Goal: Use online tool/utility: Utilize a website feature to perform a specific function

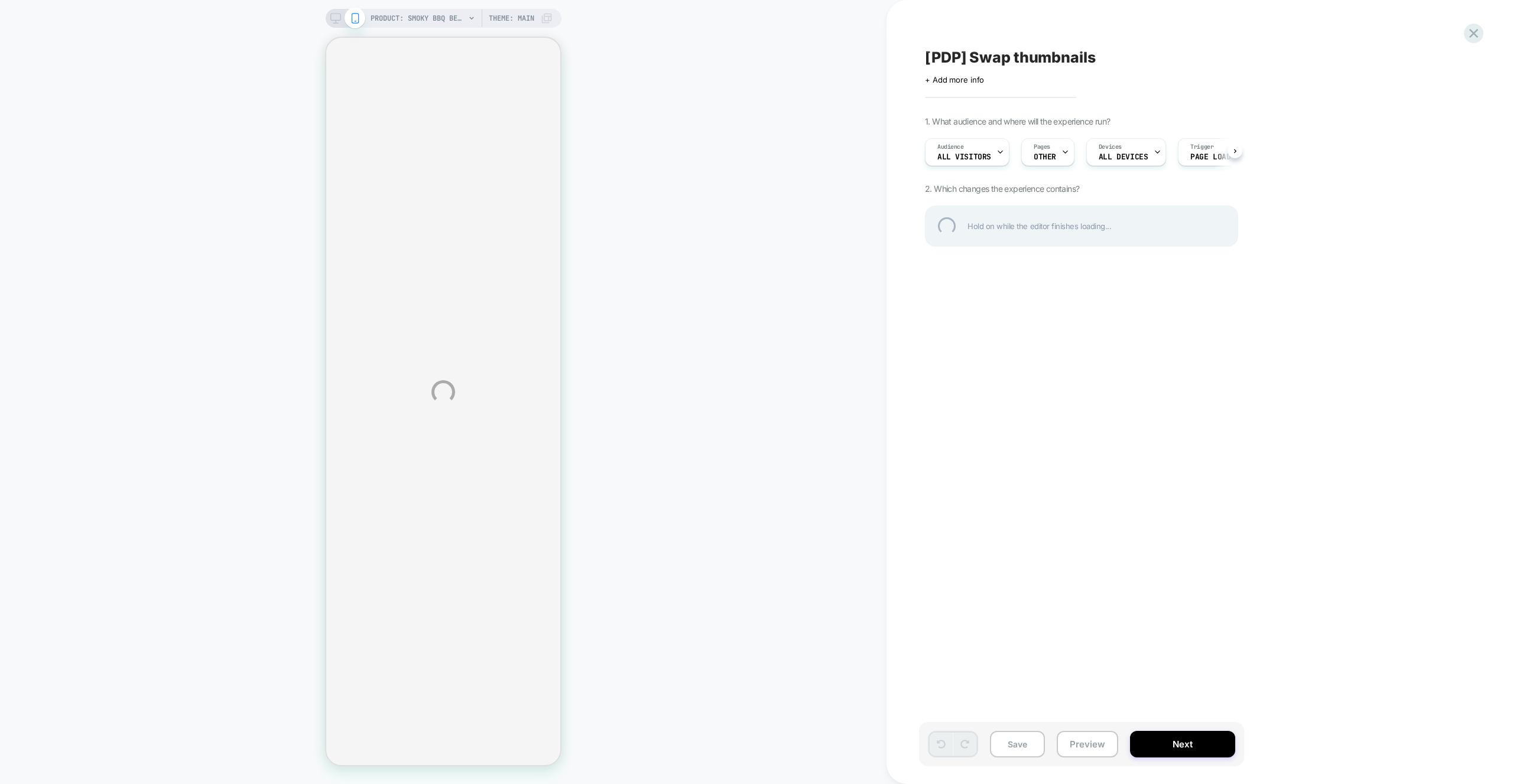
click at [1085, 742] on div "PRODUCT: Smoky BBQ Beef [jerky stick] PRODUCT: Smoky BBQ Beef [jerky stick] The…" at bounding box center [756, 392] width 1513 height 784
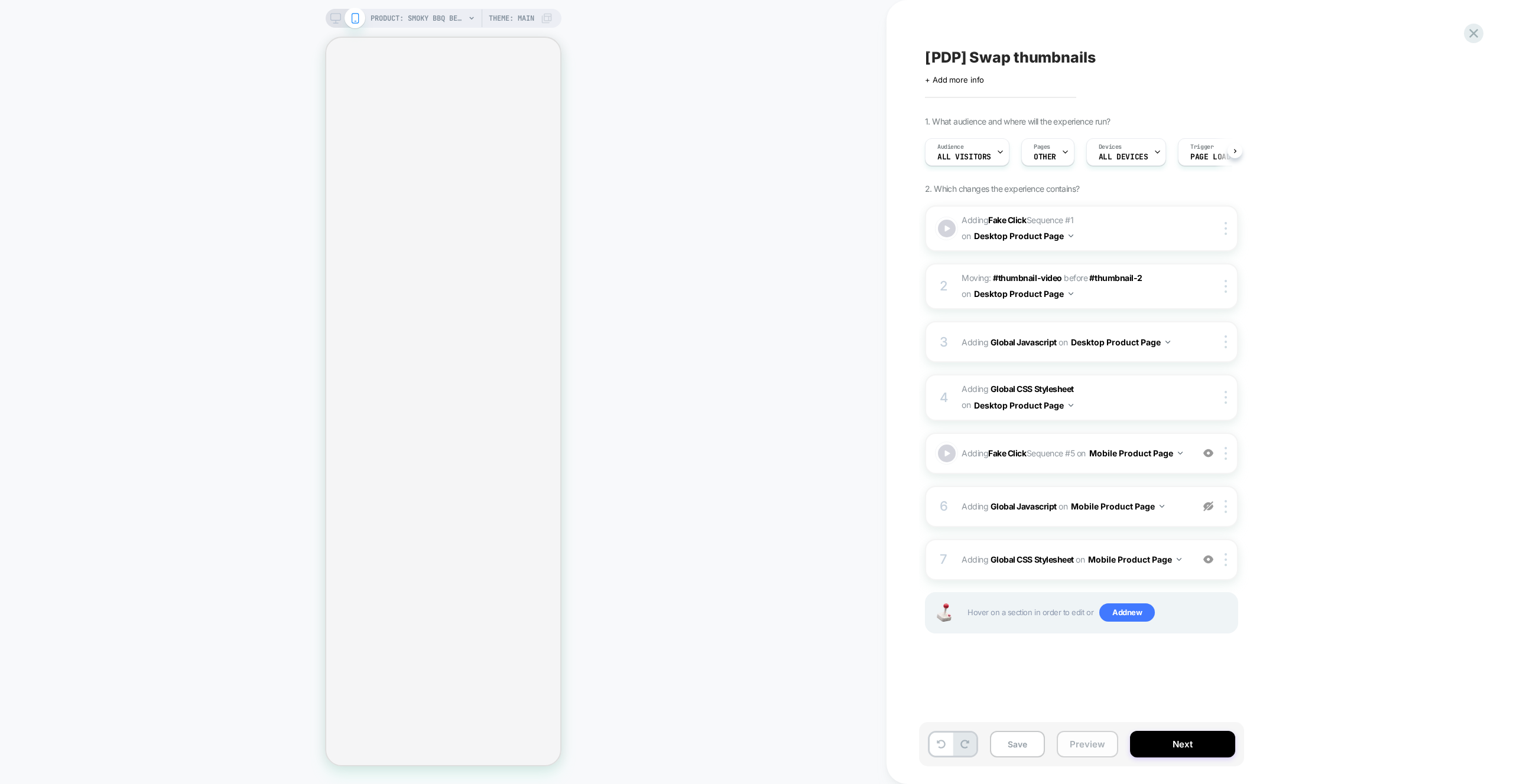
scroll to position [0, 1]
click at [1083, 746] on button "Preview" at bounding box center [1086, 744] width 61 height 27
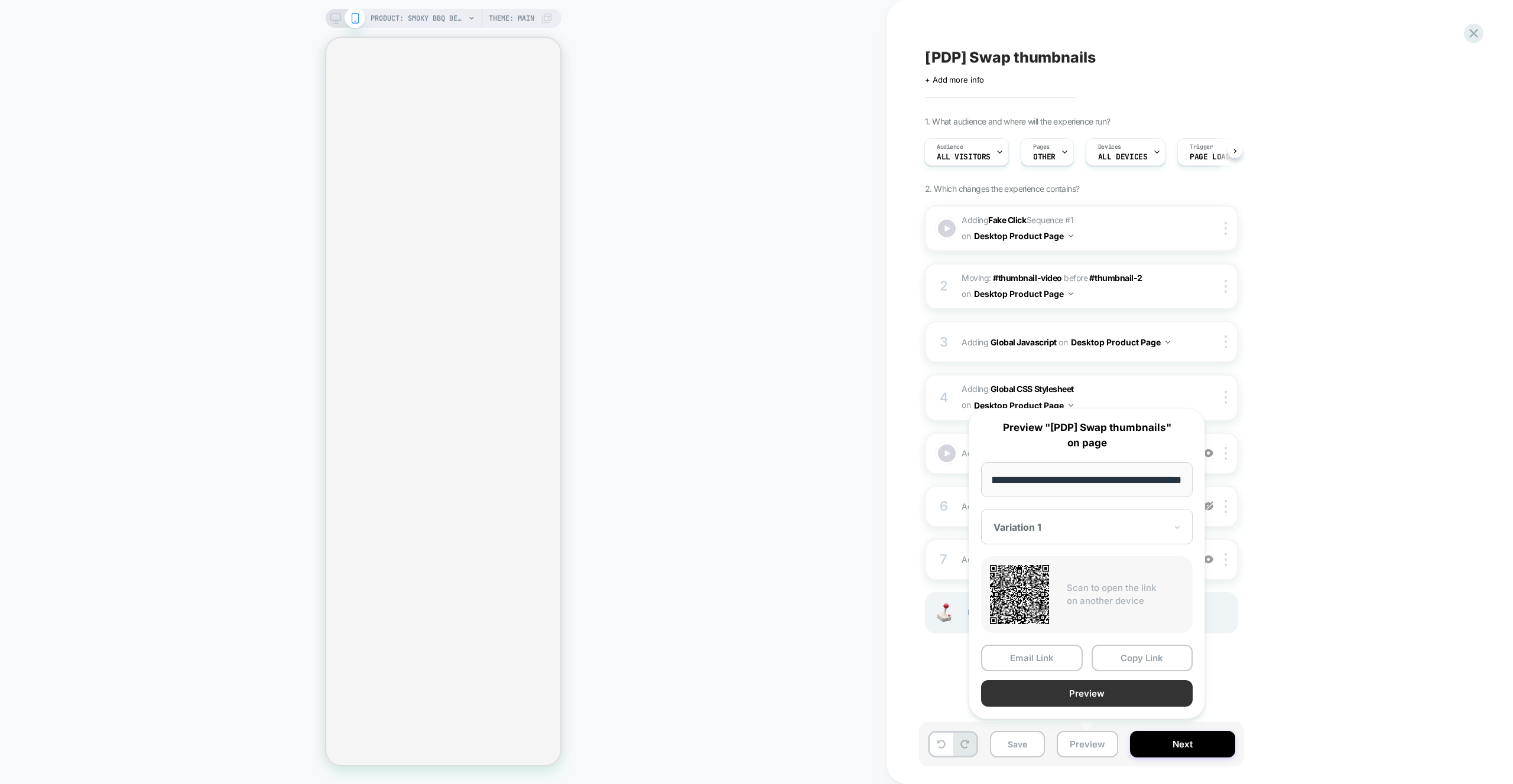
scroll to position [0, 0]
click at [1096, 698] on button "Preview" at bounding box center [1087, 693] width 212 height 27
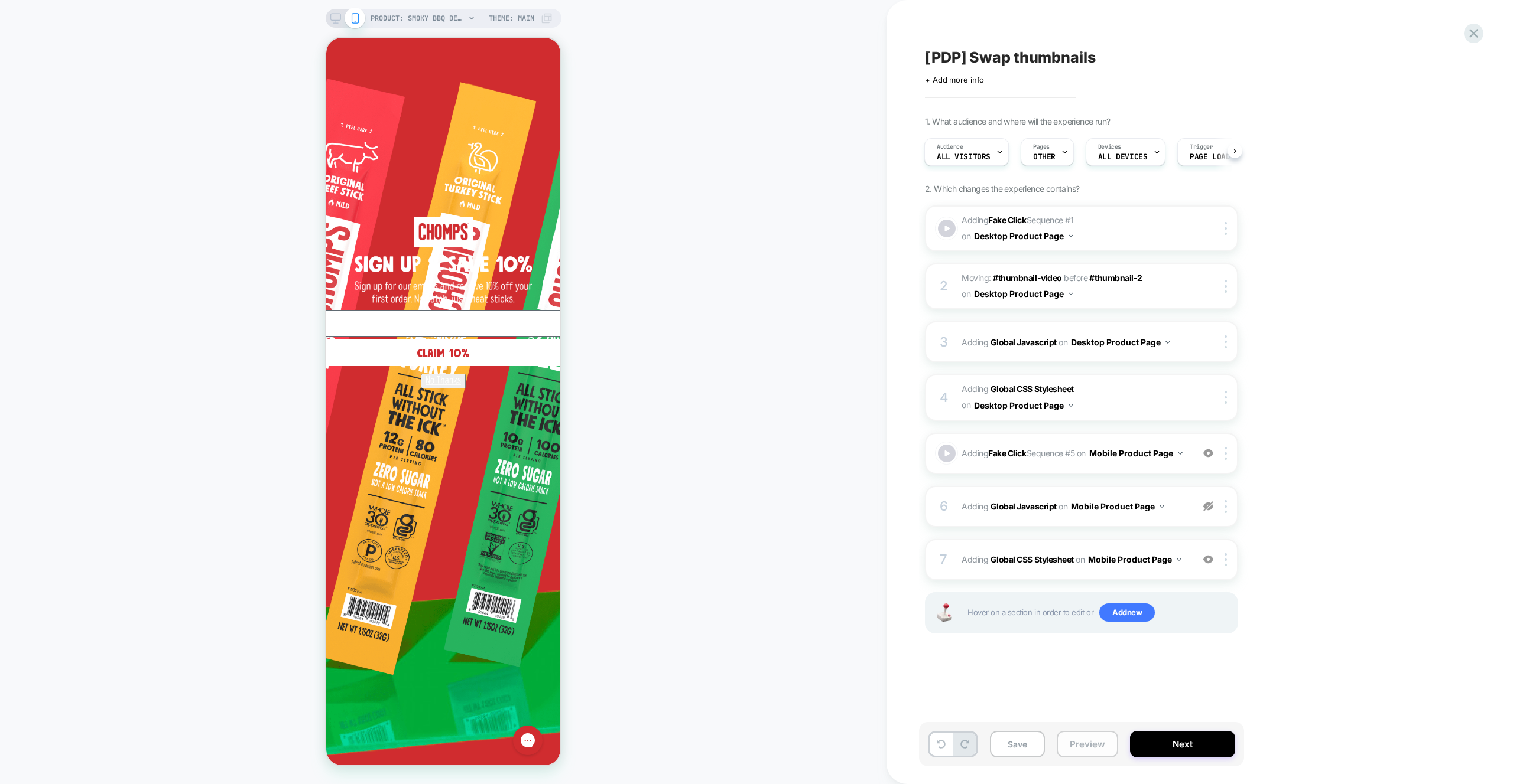
click at [1078, 751] on button "Preview" at bounding box center [1086, 744] width 61 height 27
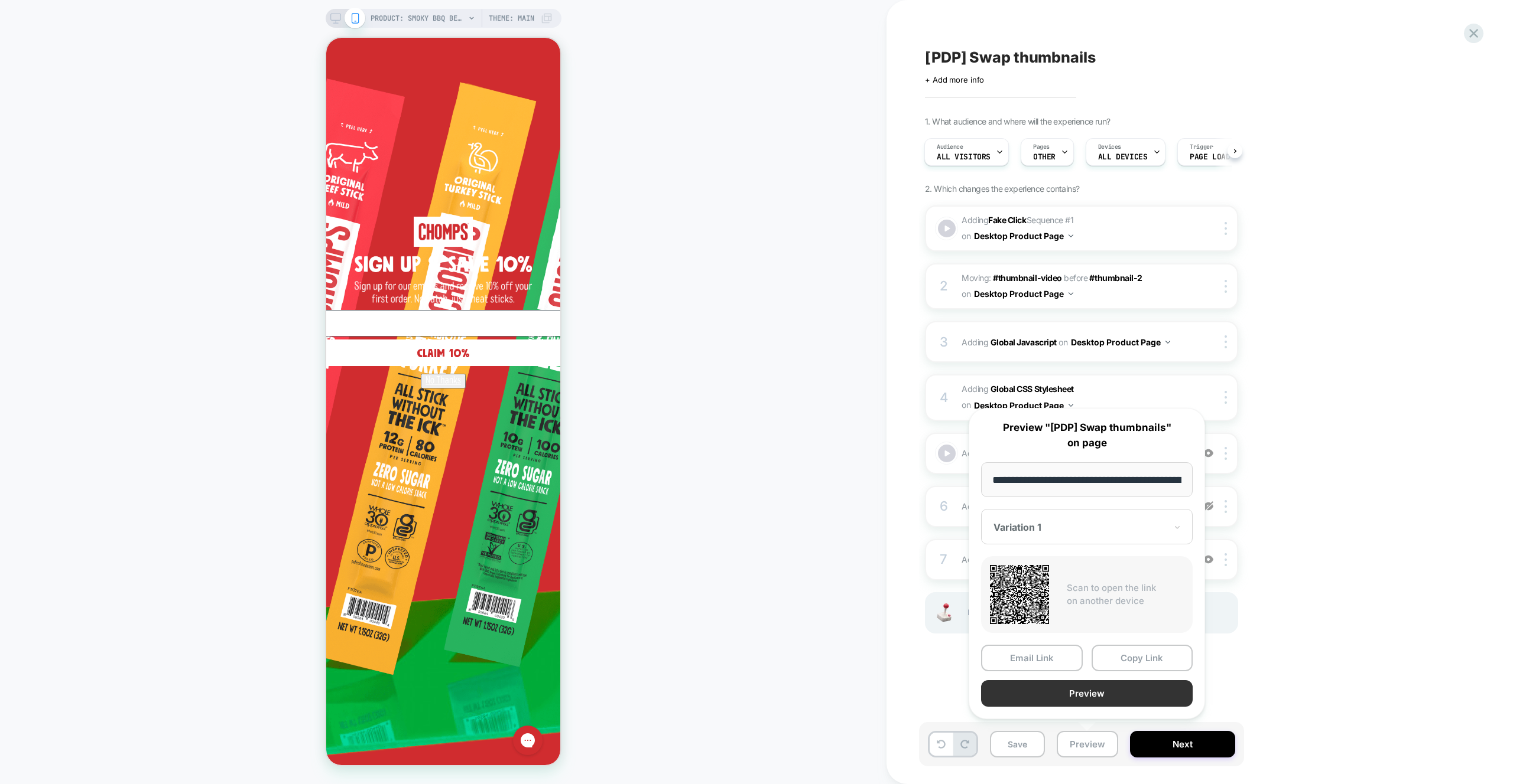
click at [1101, 694] on button "Preview" at bounding box center [1087, 693] width 212 height 27
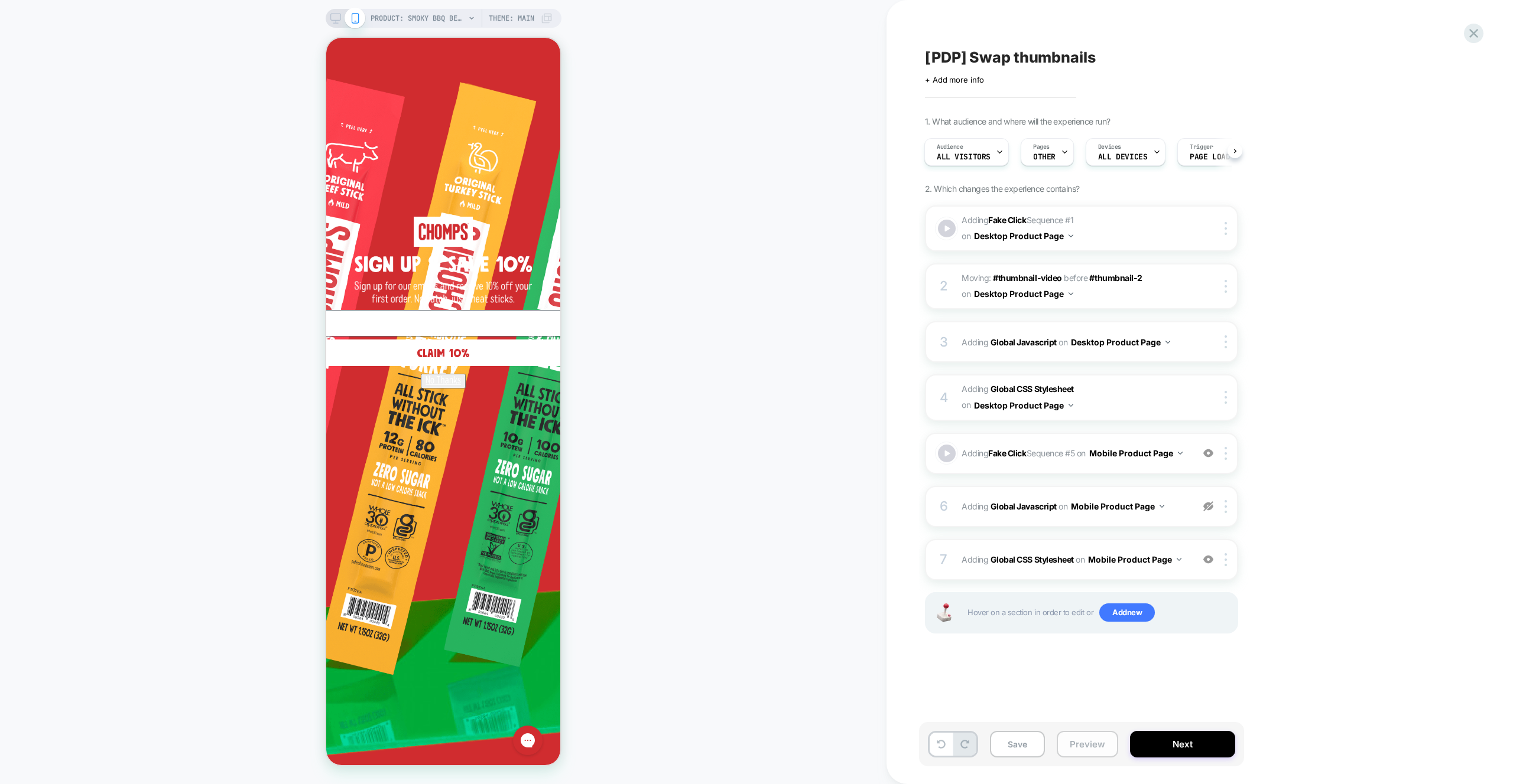
click at [1086, 739] on button "Preview" at bounding box center [1086, 744] width 61 height 27
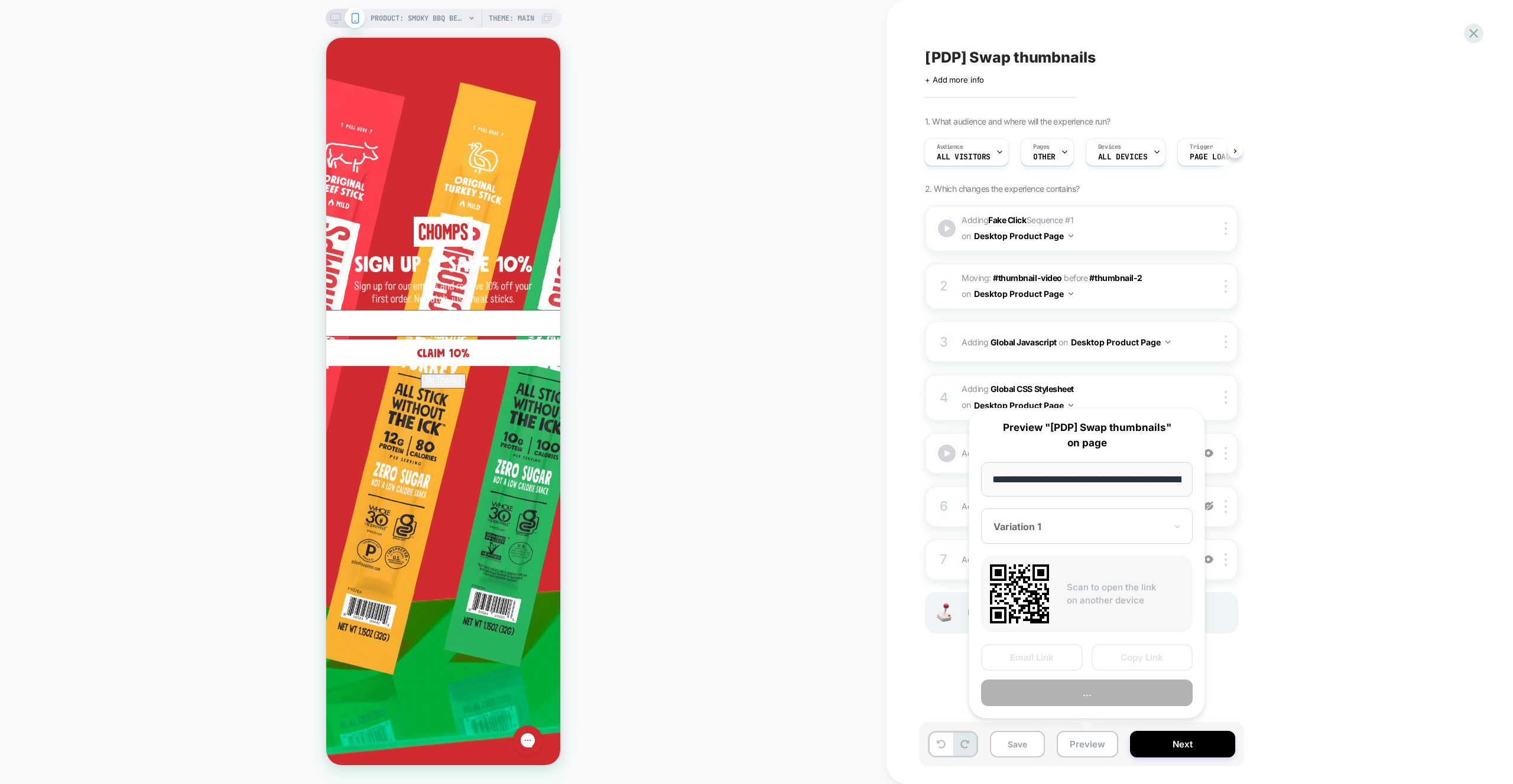
scroll to position [0, 141]
click at [1167, 655] on button "Copy Link" at bounding box center [1142, 658] width 102 height 27
